Goal: Information Seeking & Learning: Understand process/instructions

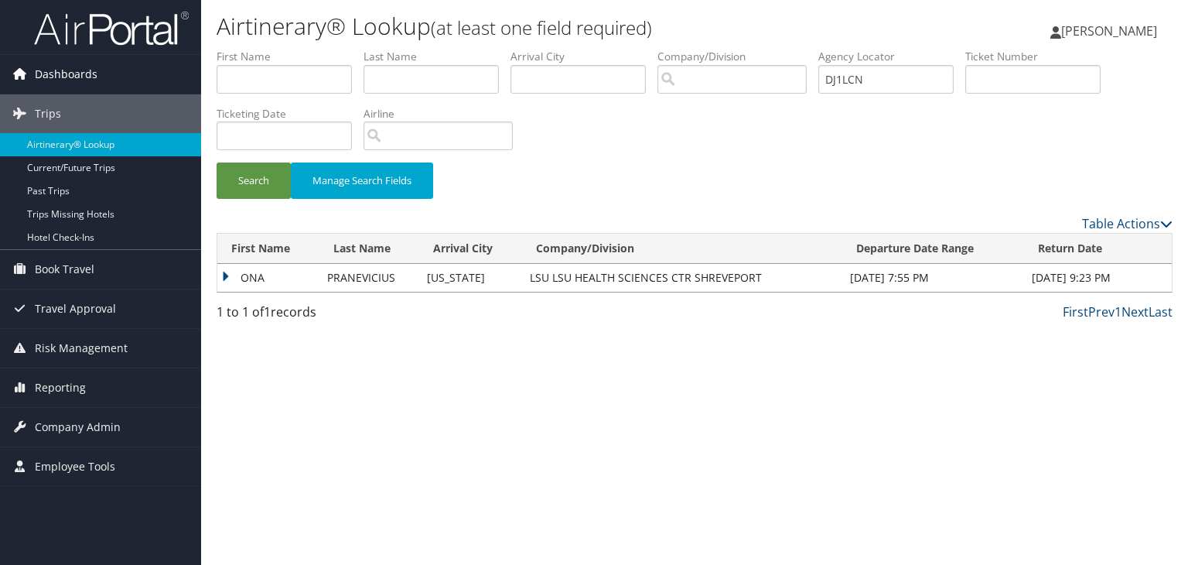
click at [94, 78] on span "Dashboards" at bounding box center [66, 74] width 63 height 39
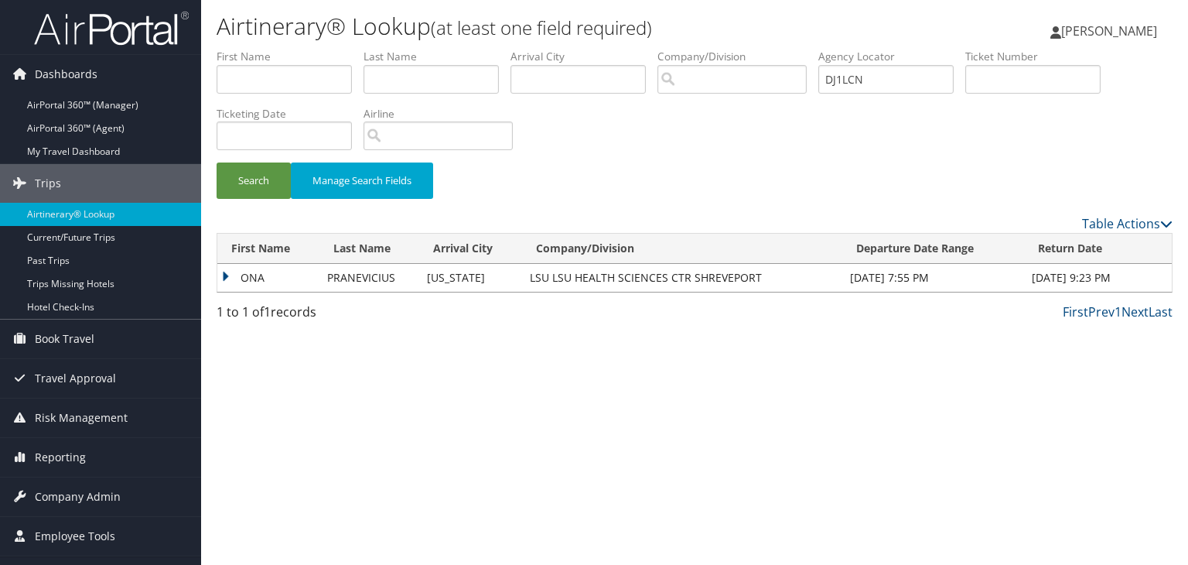
click at [129, 19] on img at bounding box center [111, 28] width 155 height 36
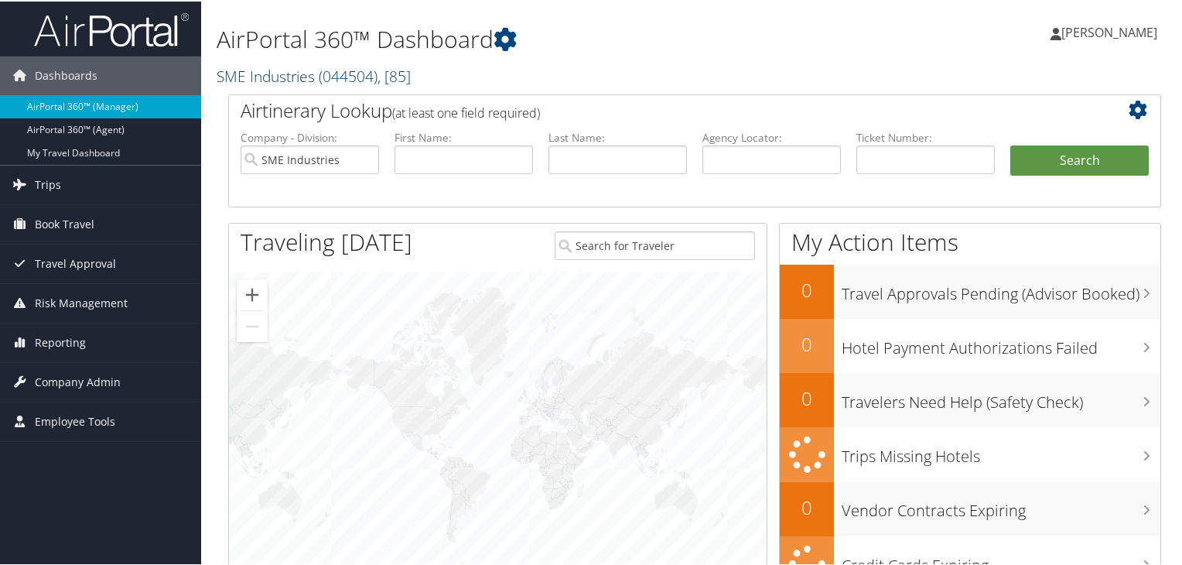
click at [367, 78] on span "( 044504 )" at bounding box center [348, 74] width 59 height 21
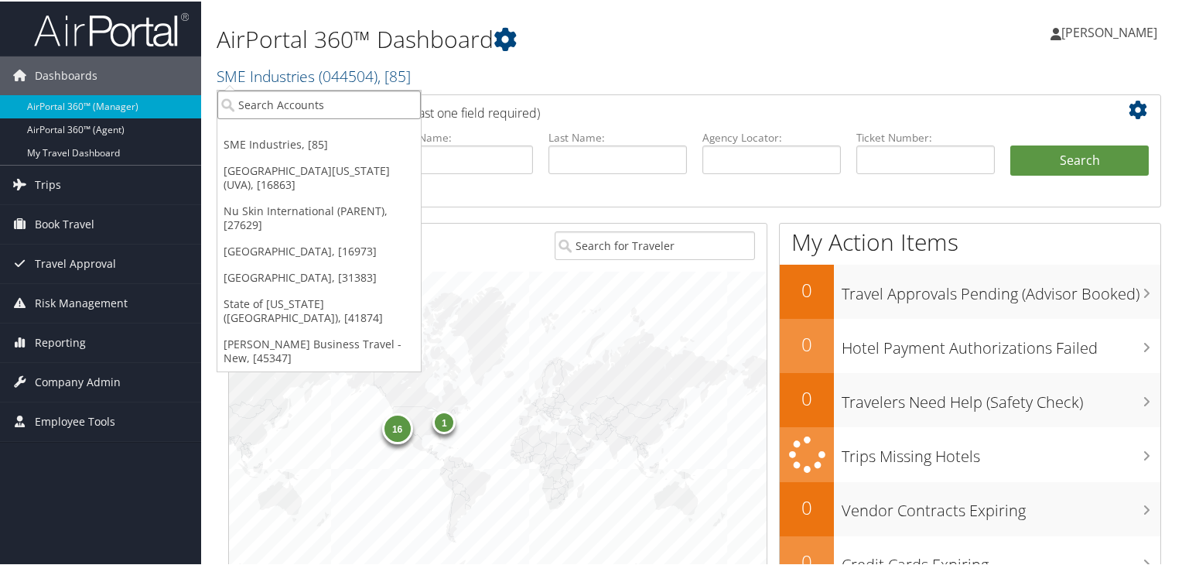
click at [353, 99] on input "search" at bounding box center [318, 103] width 203 height 29
paste input "AEHR"
type input "AEHR"
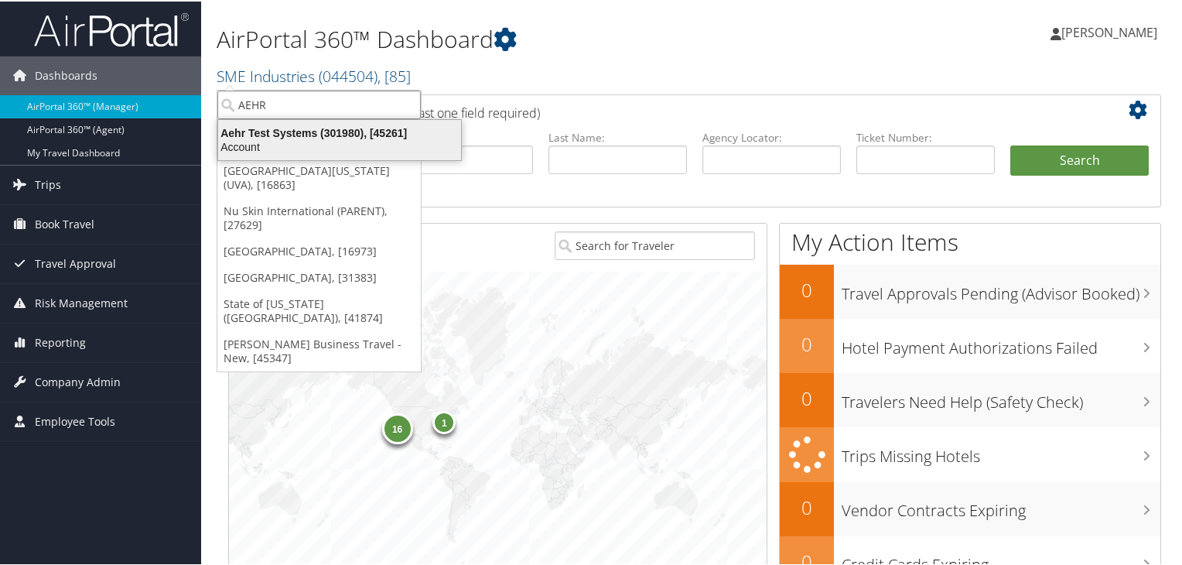
click at [350, 129] on div "Aehr Test Systems (301980), [45261]" at bounding box center [339, 132] width 261 height 14
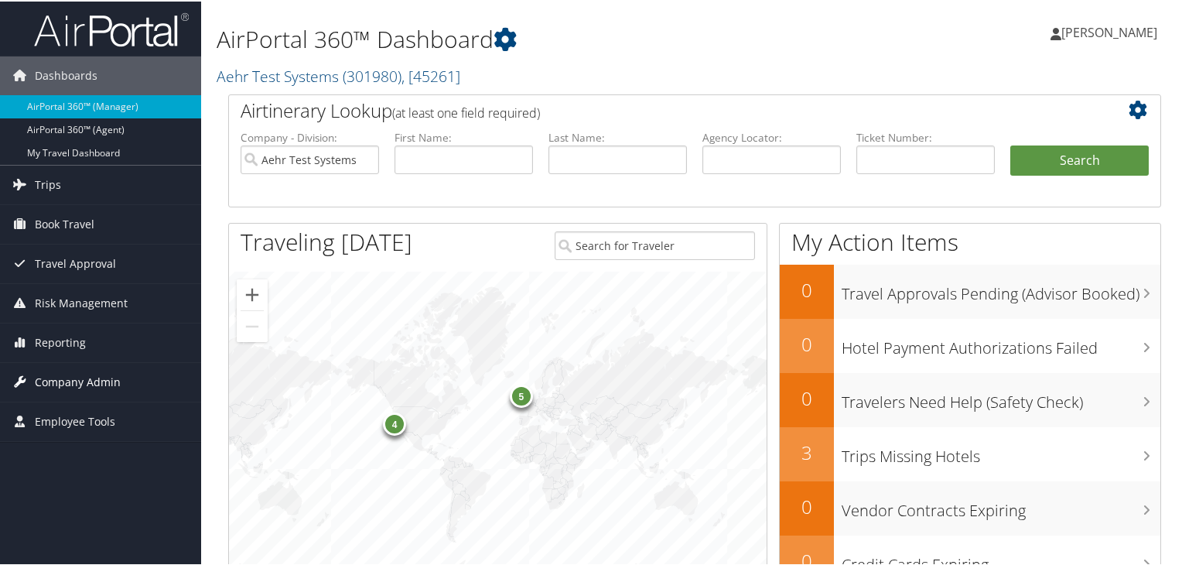
click at [105, 377] on span "Company Admin" at bounding box center [78, 380] width 86 height 39
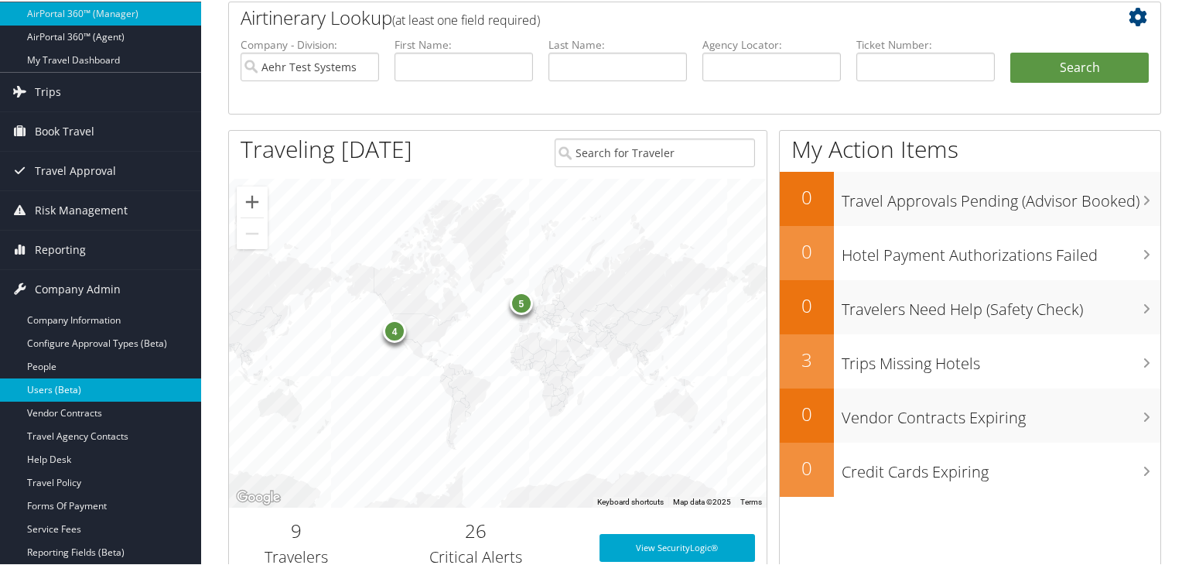
scroll to position [124, 0]
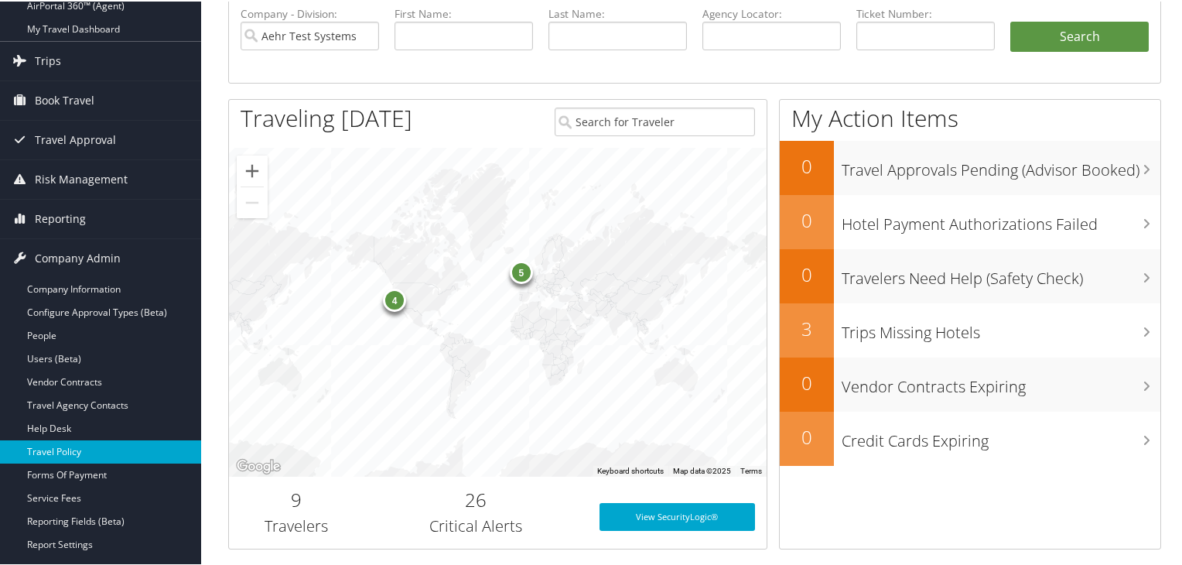
click at [99, 440] on link "Travel Policy" at bounding box center [100, 450] width 201 height 23
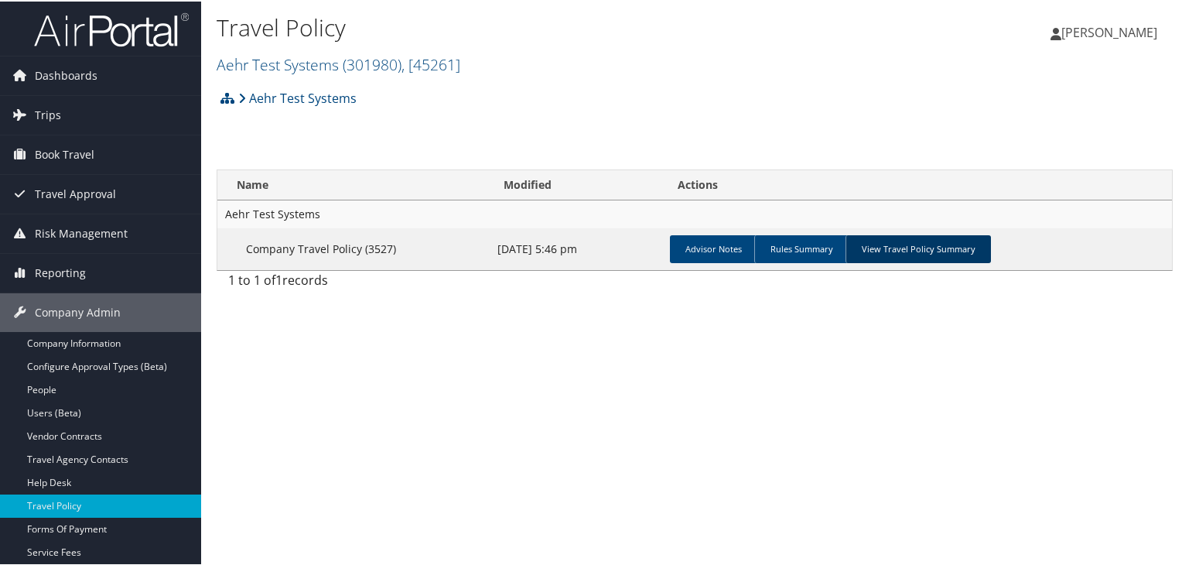
click at [932, 248] on link "View Travel Policy Summary" at bounding box center [917, 248] width 145 height 28
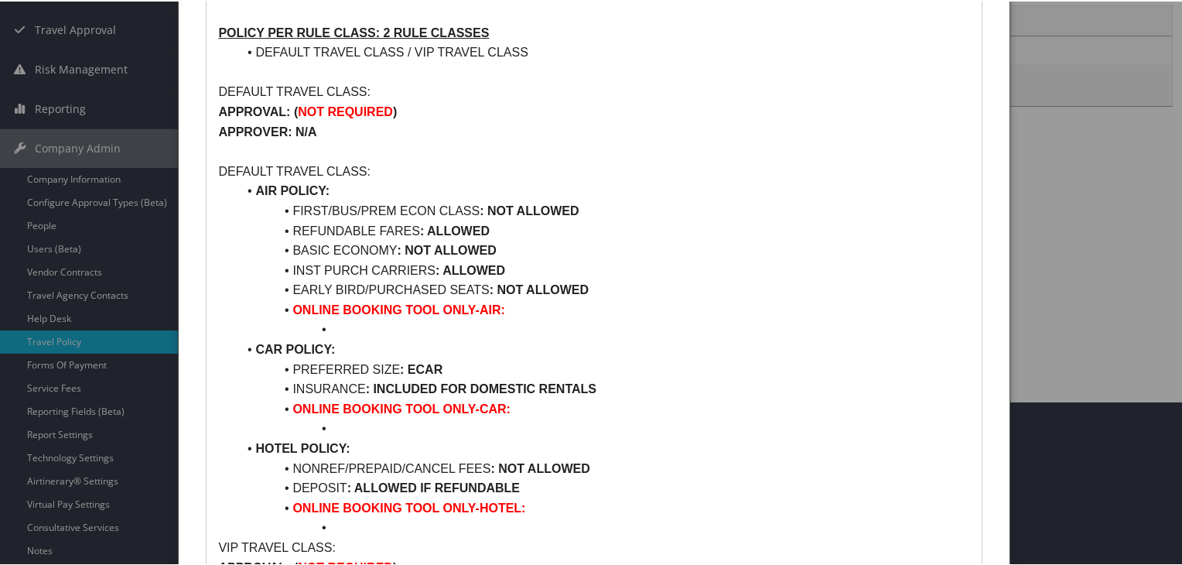
scroll to position [162, 0]
